Goal: Information Seeking & Learning: Understand process/instructions

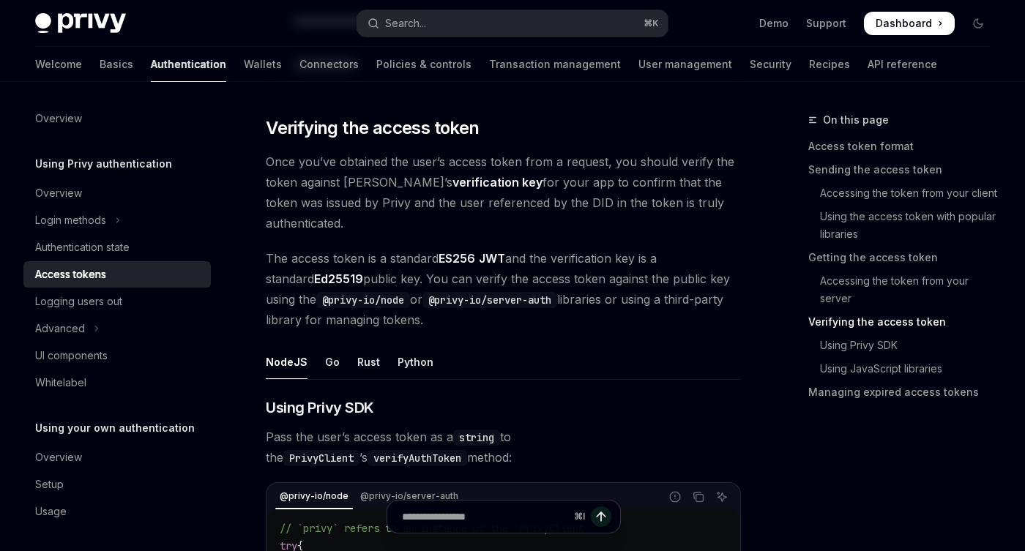
type textarea "*"
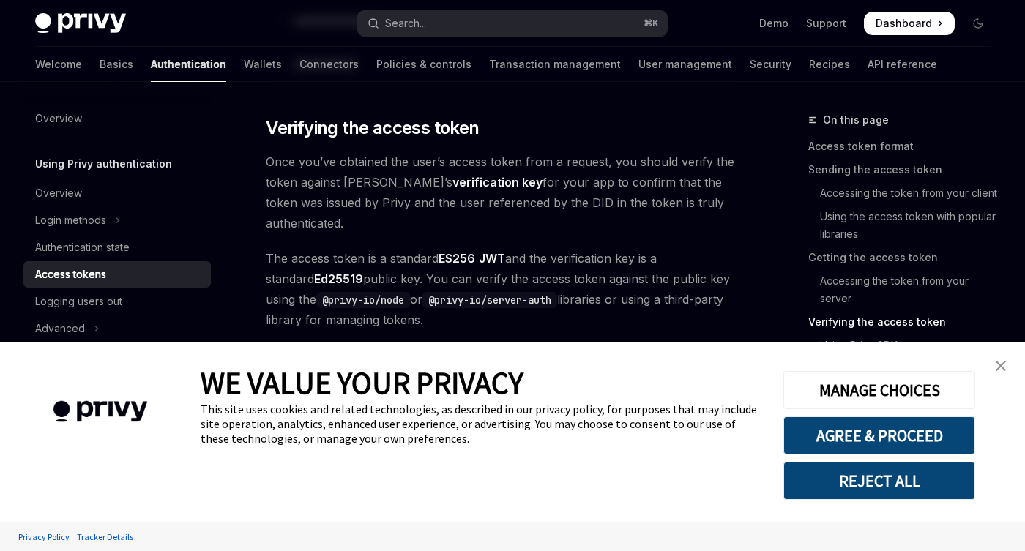
click at [1001, 369] on img "close banner" at bounding box center [1001, 366] width 10 height 10
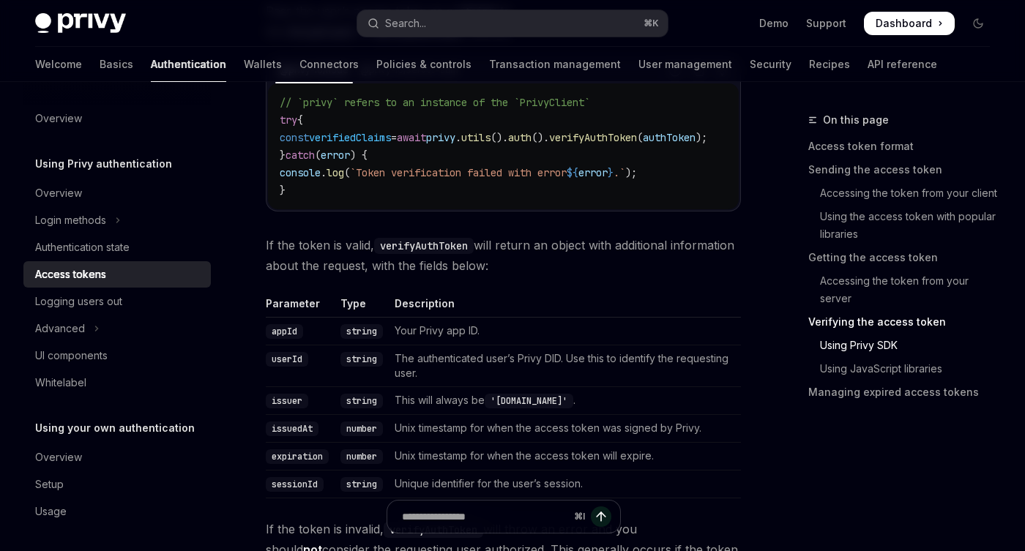
scroll to position [2599, 0]
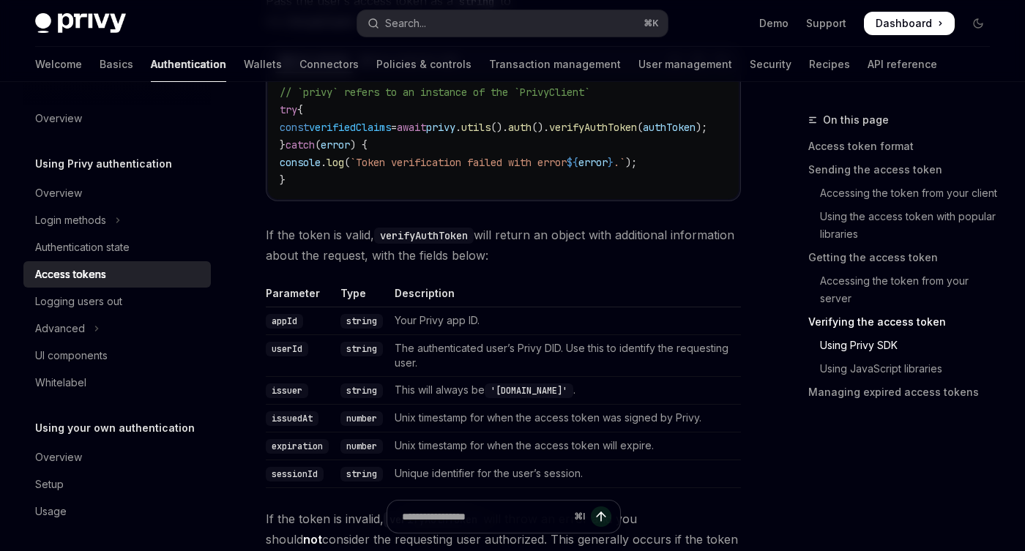
click at [532, 335] on td "The authenticated user’s Privy DID. Use this to identify the requesting user." at bounding box center [565, 356] width 352 height 42
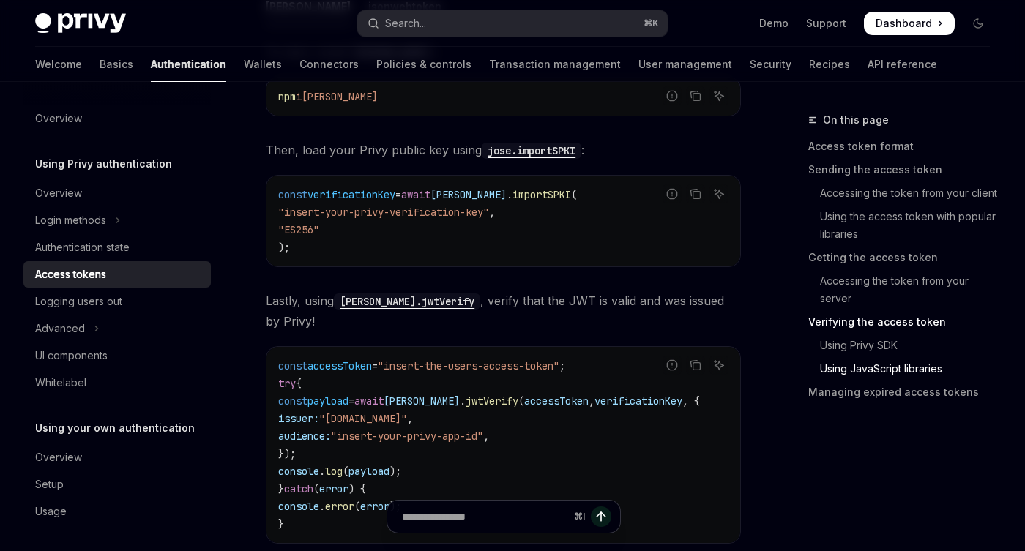
scroll to position [3625, 0]
click at [482, 396] on span "jwtVerify" at bounding box center [492, 402] width 53 height 13
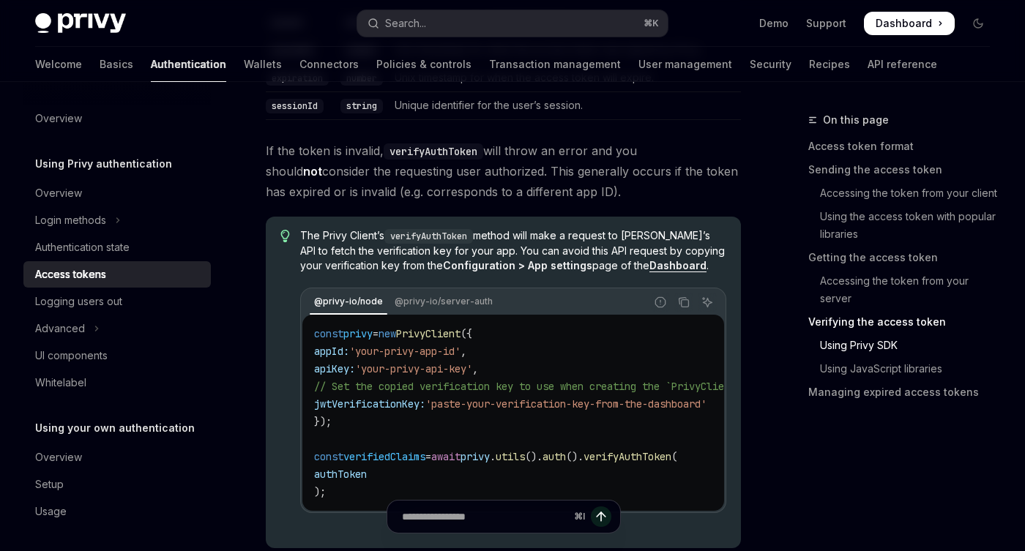
scroll to position [2969, 0]
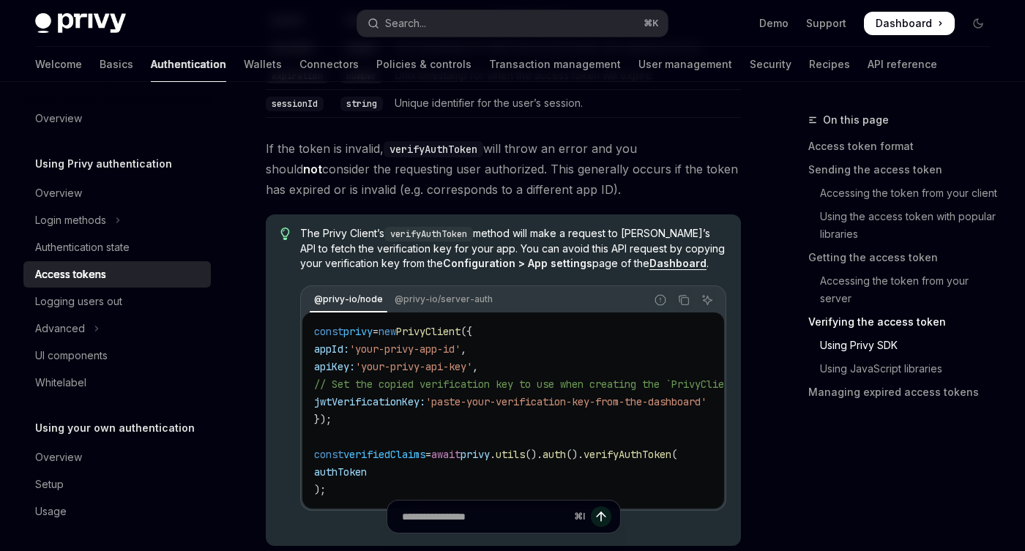
click at [447, 323] on code "const privy = new PrivyClient ({ appId: 'your-privy-app-id' , apiKey: 'your-pri…" at bounding box center [545, 411] width 463 height 176
click at [453, 360] on span "'your-privy-api-key'" at bounding box center [413, 366] width 117 height 13
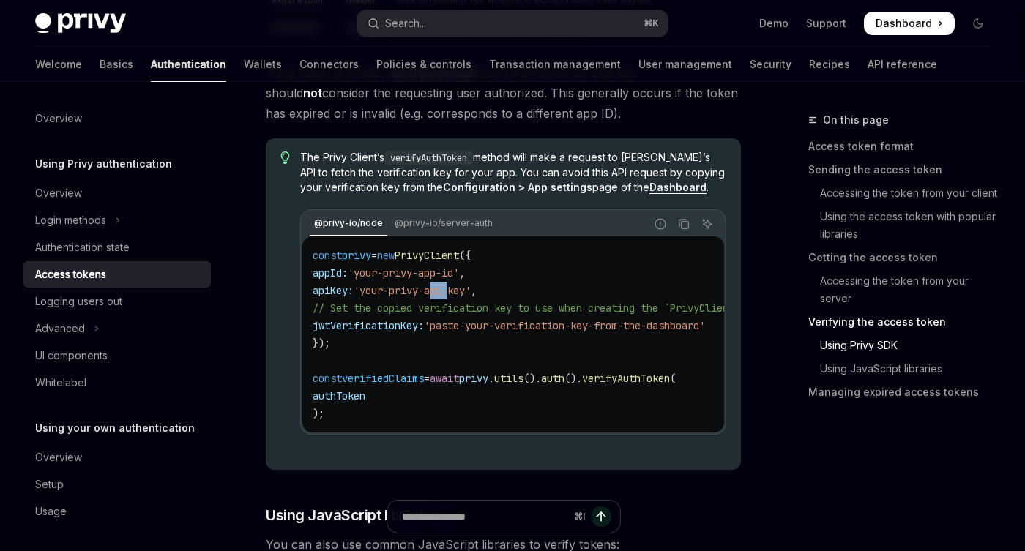
scroll to position [3046, 0]
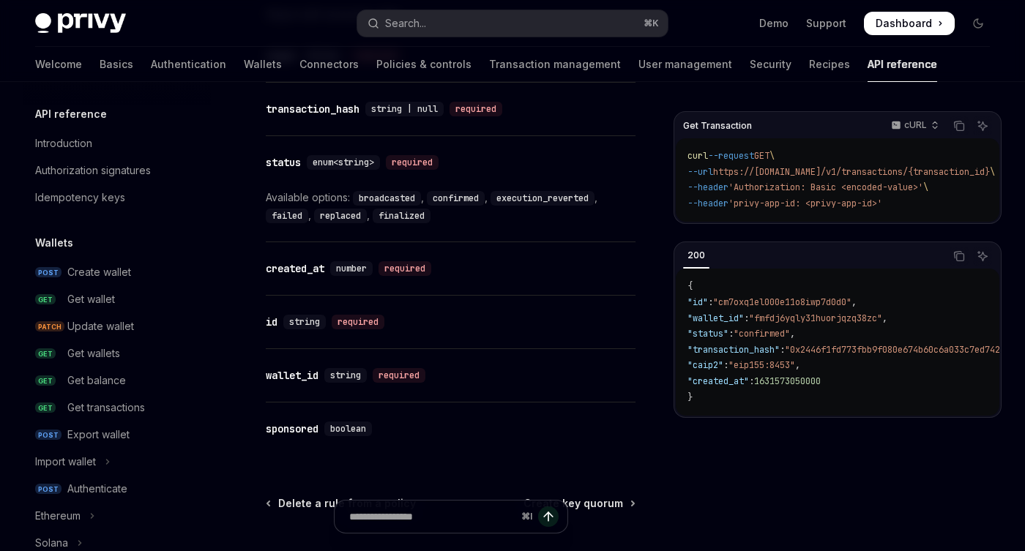
scroll to position [811, 0]
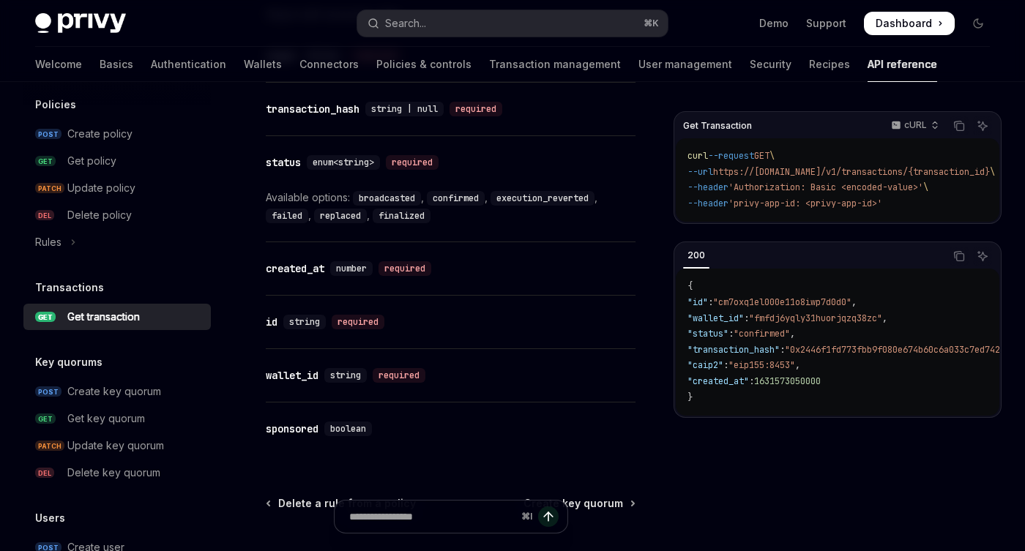
type textarea "*"
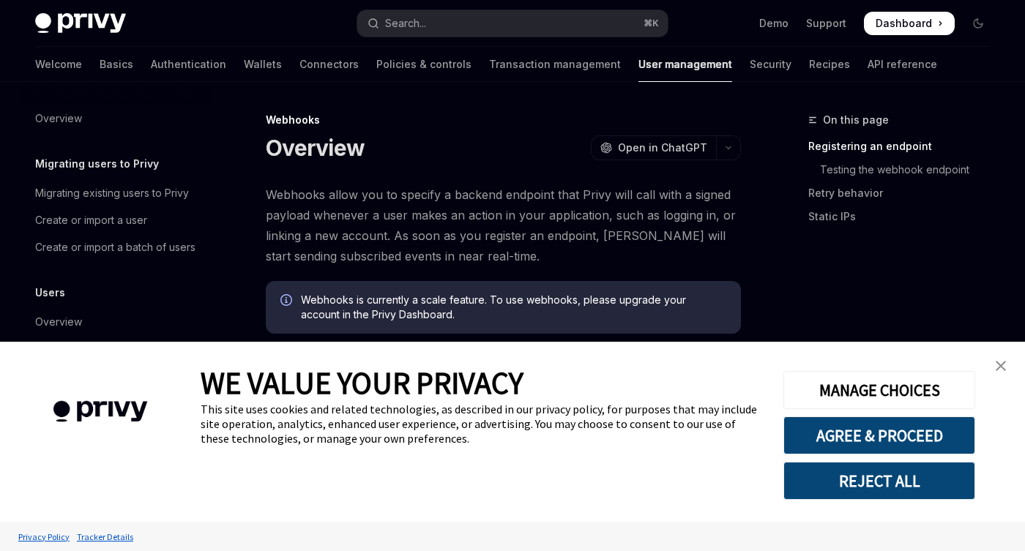
scroll to position [288, 0]
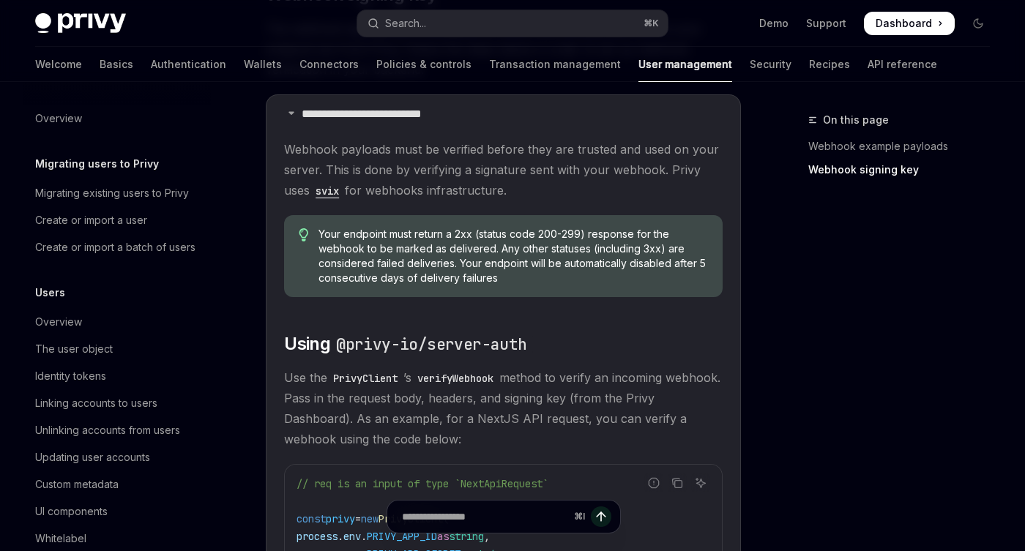
scroll to position [288, 0]
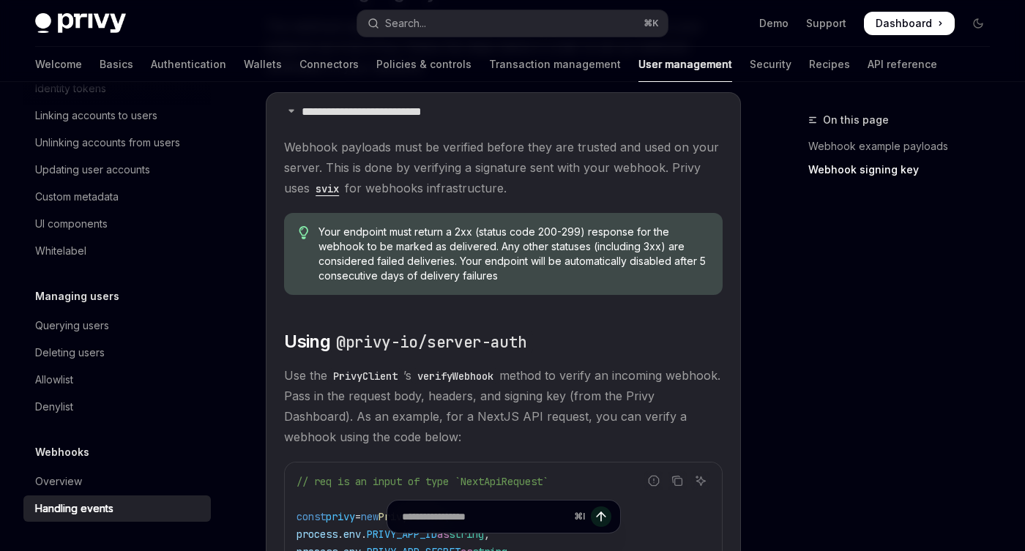
type textarea "*"
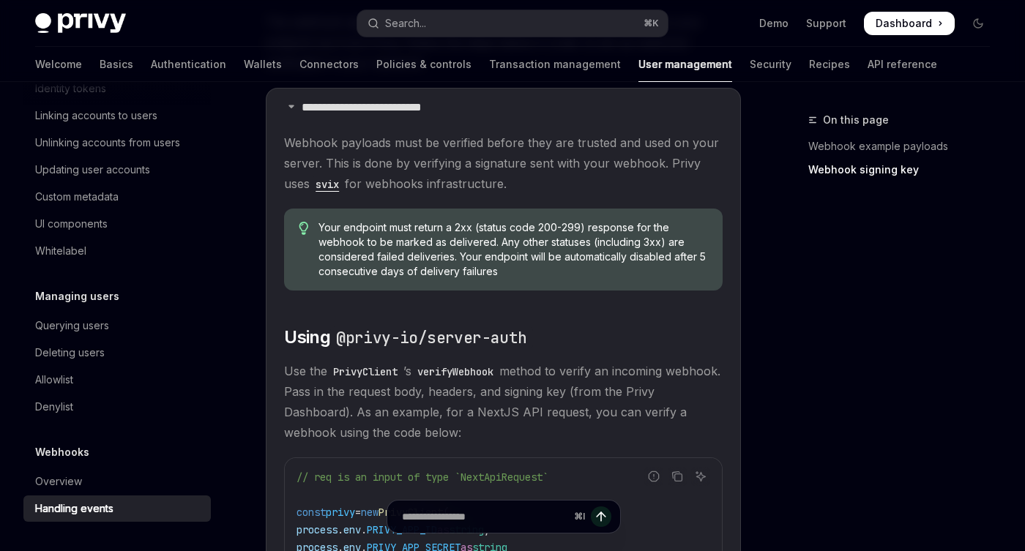
scroll to position [1275, 0]
